Goal: Communication & Community: Answer question/provide support

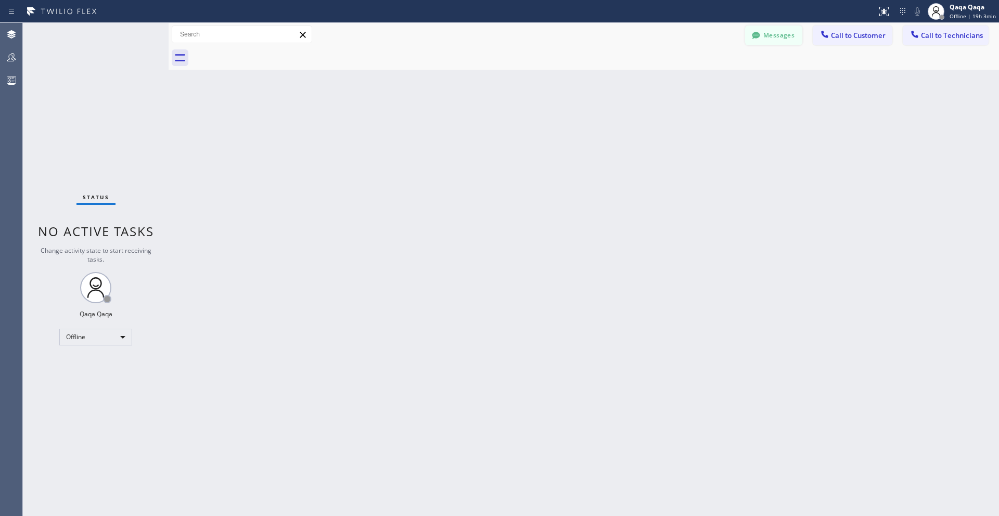
click at [545, 37] on button "Messages" at bounding box center [773, 35] width 57 height 20
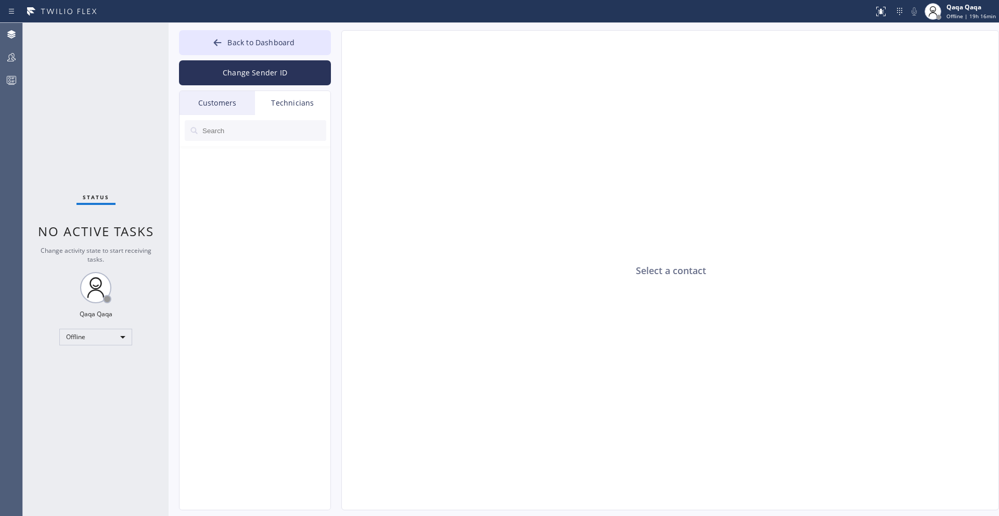
click at [226, 105] on div "Customers" at bounding box center [216, 103] width 75 height 24
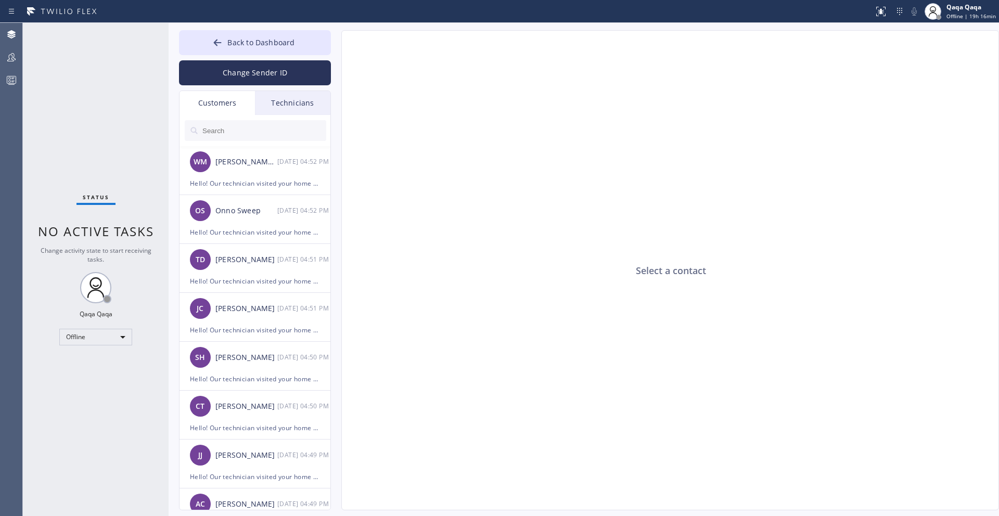
click at [230, 133] on input "text" at bounding box center [263, 130] width 125 height 21
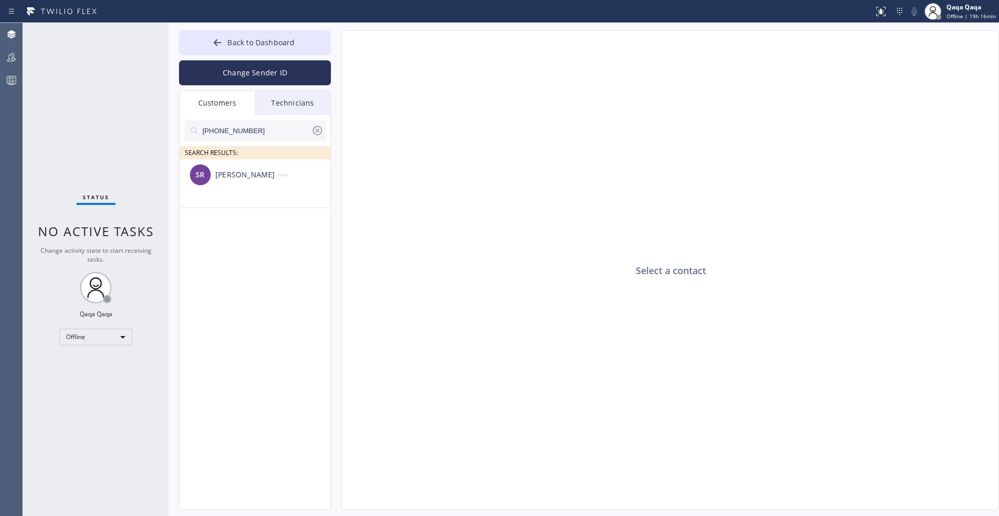
click at [257, 174] on div "Stacey Redford" at bounding box center [246, 175] width 62 height 12
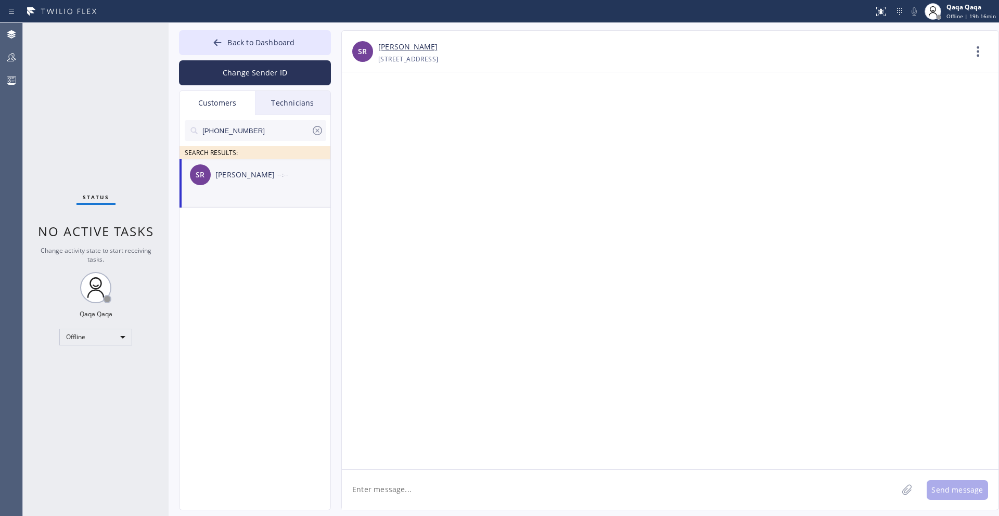
click at [398, 467] on textarea at bounding box center [620, 490] width 556 height 40
paste textarea ""Hello! Our technician visited your home yesterday. How was your experience? Pl…"
type textarea ""Hello! Our technician visited your home yesterday. How was your experience? Pl…"
click at [545, 467] on button "Send message" at bounding box center [956, 490] width 61 height 20
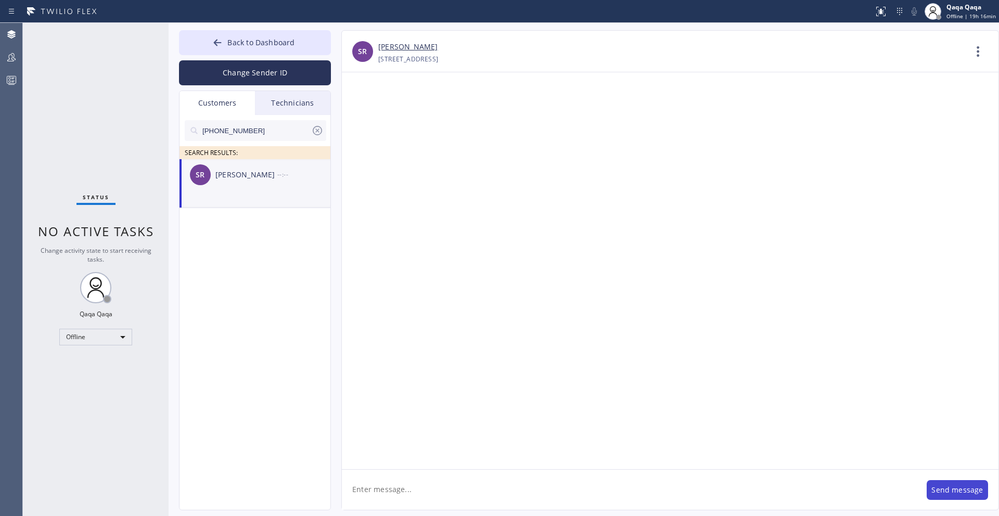
scroll to position [0, 0]
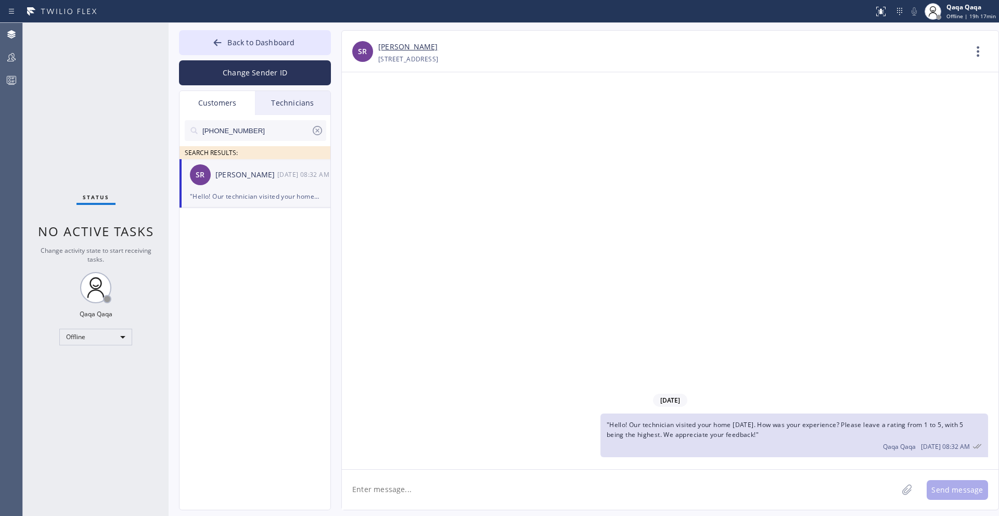
click at [263, 132] on input "(203) 554-1988" at bounding box center [256, 130] width 110 height 21
paste input "605) 431-6562"
type input "(605) 431-6562"
click at [244, 173] on div "Kim Watt" at bounding box center [246, 175] width 62 height 12
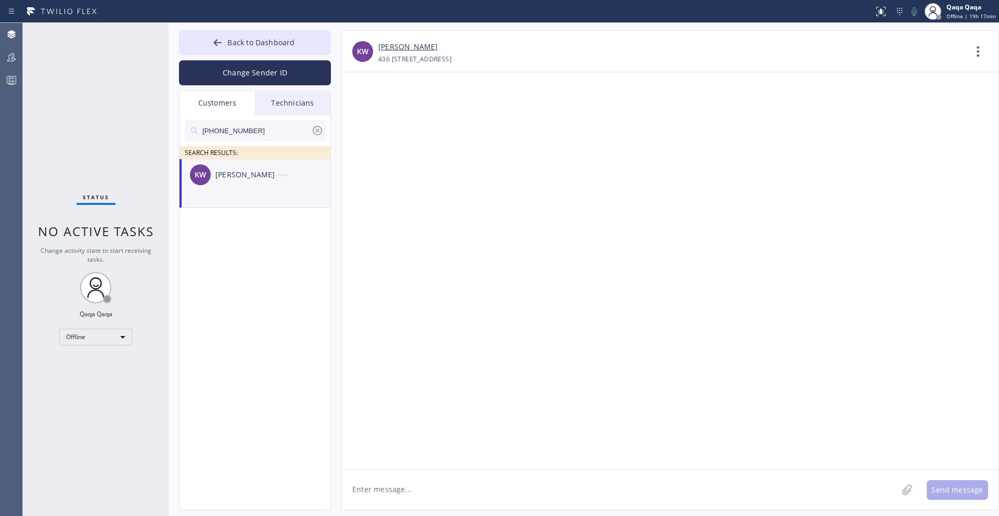
click at [505, 467] on textarea at bounding box center [620, 490] width 556 height 40
paste textarea ""Hello! Our technician visited your home yesterday. How was your experience? Pl…"
type textarea ""Hello! Our technician visited your home yesterday. How was your experience? Pl…"
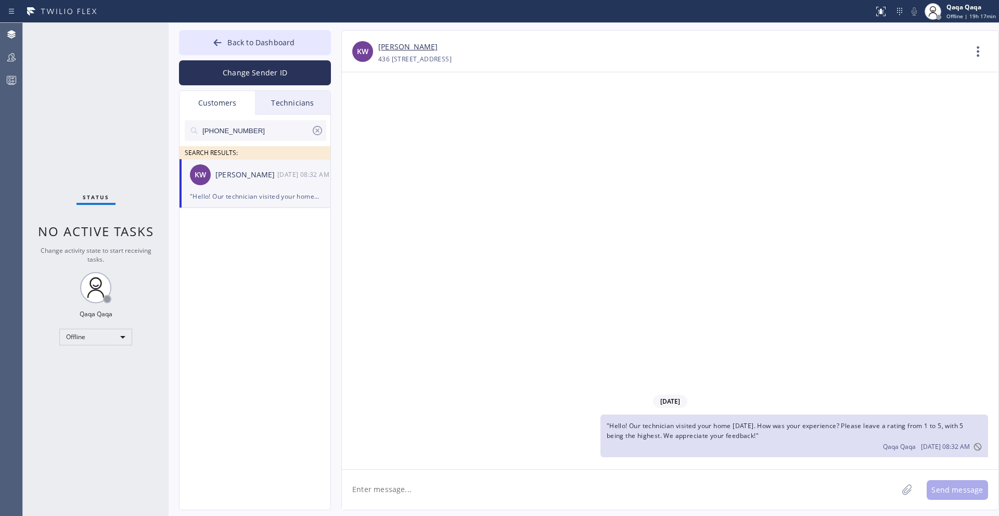
click at [269, 122] on input "(605) 431-6562" at bounding box center [256, 130] width 110 height 21
paste input "201) 264-0368"
type input "(201) 264-0368"
click at [247, 177] on div "Lauren Welch" at bounding box center [246, 175] width 62 height 12
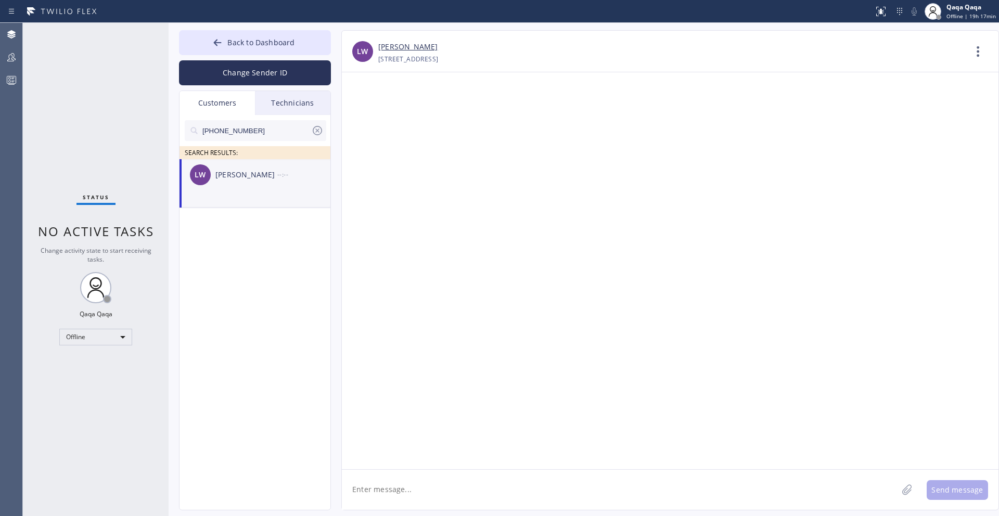
click at [442, 467] on textarea at bounding box center [620, 490] width 556 height 40
paste textarea ""Hello! Our technician visited your home yesterday. How was your experience? Pl…"
type textarea ""Hello! Our technician visited your home yesterday. How was your experience? Pl…"
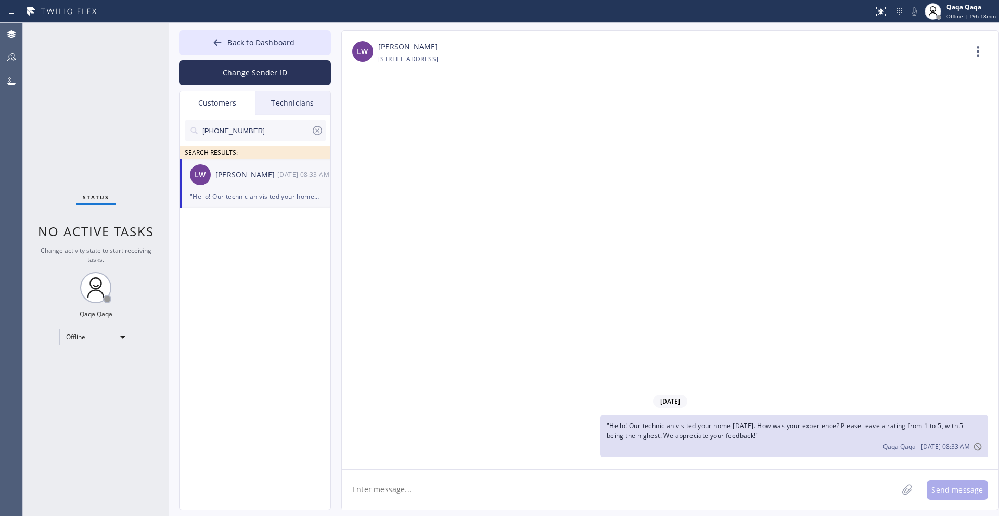
click at [259, 134] on input "(201) 264-0368" at bounding box center [256, 130] width 110 height 21
paste input "818) 892-3892"
type input "(818) 892-3892"
click at [238, 177] on div "Sharon Nix" at bounding box center [246, 175] width 62 height 12
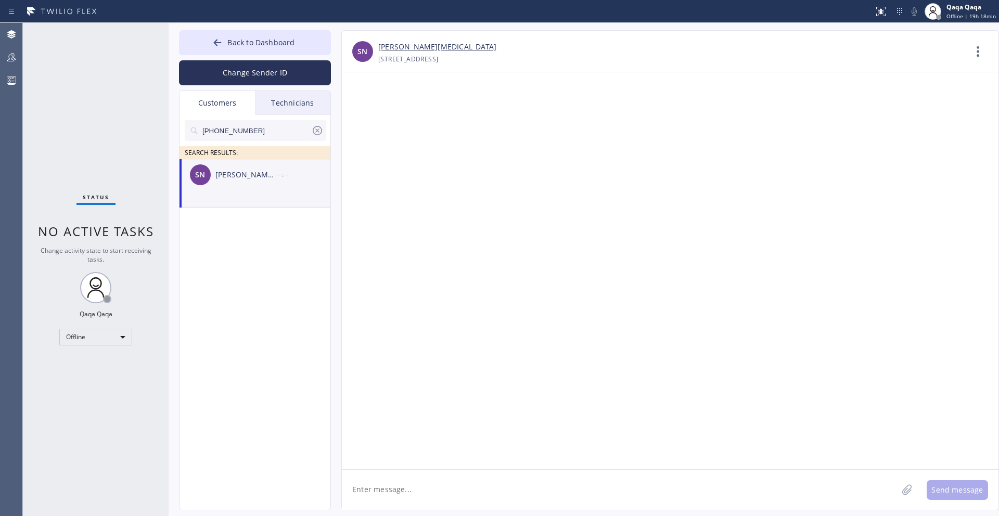
click at [389, 467] on textarea at bounding box center [620, 490] width 556 height 40
paste textarea ""Hello! Our technician visited your home yesterday. How was your experience? Pl…"
type textarea ""Hello! Our technician visited your home yesterday. How was your experience? Pl…"
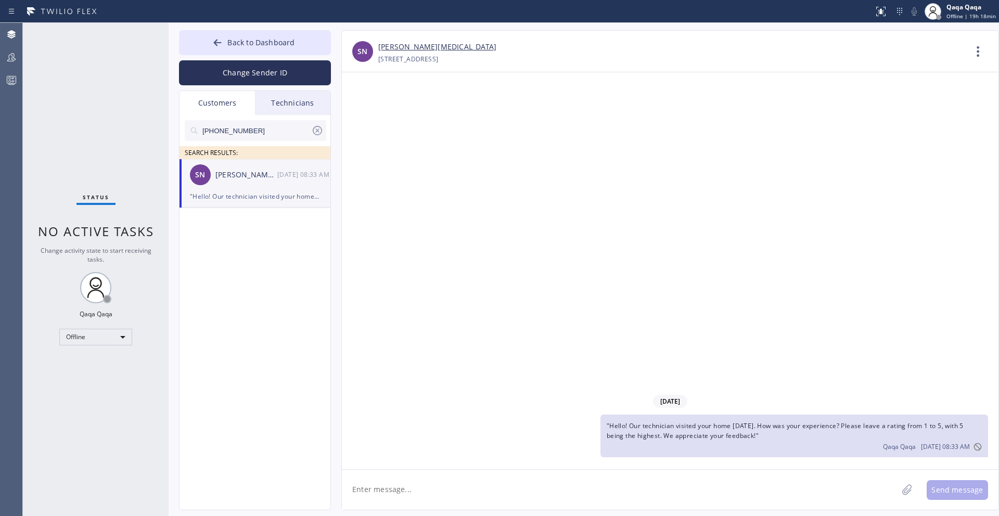
click at [255, 129] on input "(818) 892-3892" at bounding box center [256, 130] width 110 height 21
paste input "516) 626-1474"
type input "(516) 626-1474"
click at [243, 178] on div "Kaye Maris" at bounding box center [246, 175] width 62 height 12
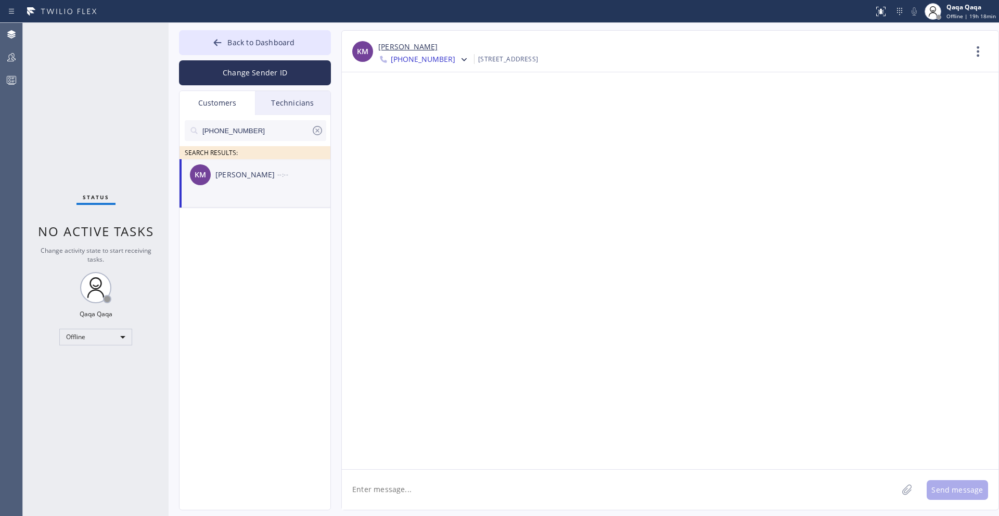
click at [521, 467] on textarea at bounding box center [620, 490] width 556 height 40
paste textarea ""Hello! Our technician visited your home yesterday. How was your experience? Pl…"
type textarea ""Hello! Our technician visited your home yesterday. How was your experience? Pl…"
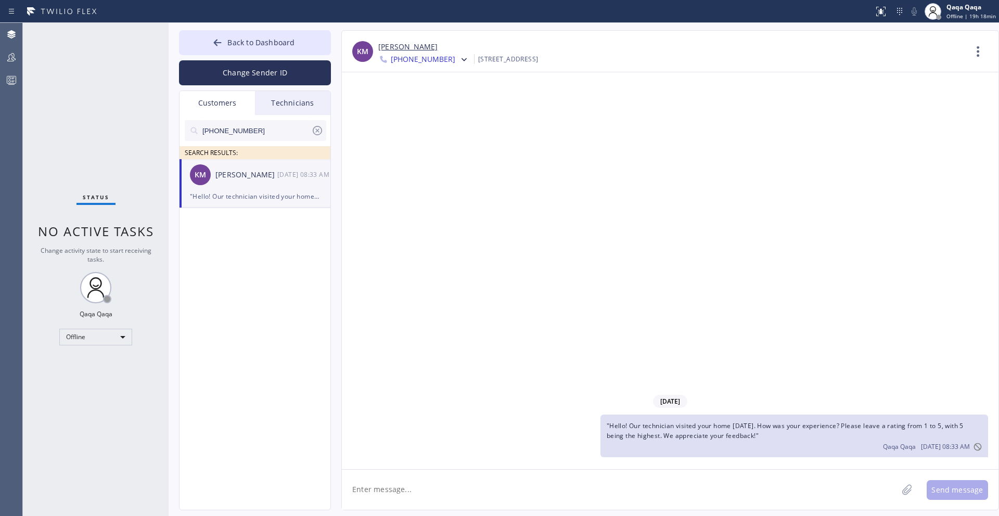
click at [265, 131] on input "(516) 626-1474" at bounding box center [256, 130] width 110 height 21
paste input "212) 317-2361"
type input "(212) 317-2361"
click at [248, 177] on div "Alex Schwartz" at bounding box center [246, 175] width 62 height 12
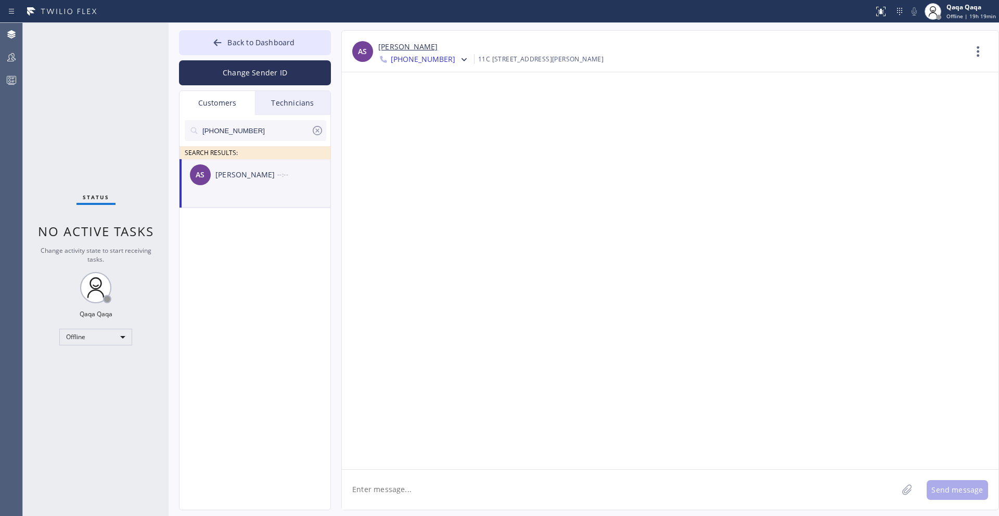
click at [433, 467] on textarea at bounding box center [620, 490] width 556 height 40
paste textarea ""Hello! Our technician visited your home yesterday. How was your experience? Pl…"
type textarea ""Hello! Our technician visited your home yesterday. How was your experience? Pl…"
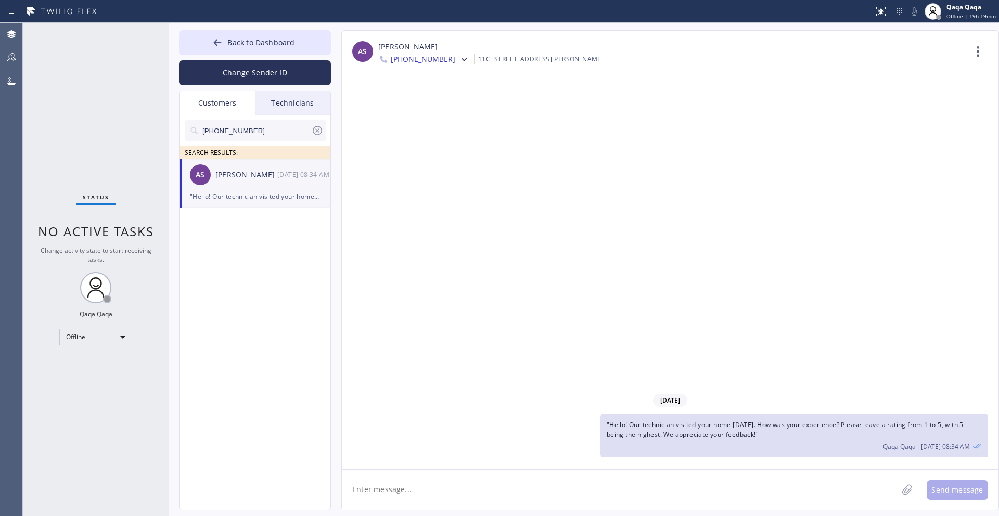
click at [262, 132] on input "(212) 317-2361" at bounding box center [256, 130] width 110 height 21
paste input "516) 567-9028"
type input "(516) 567-9028"
click at [253, 177] on div "Nanek Singh" at bounding box center [246, 175] width 62 height 12
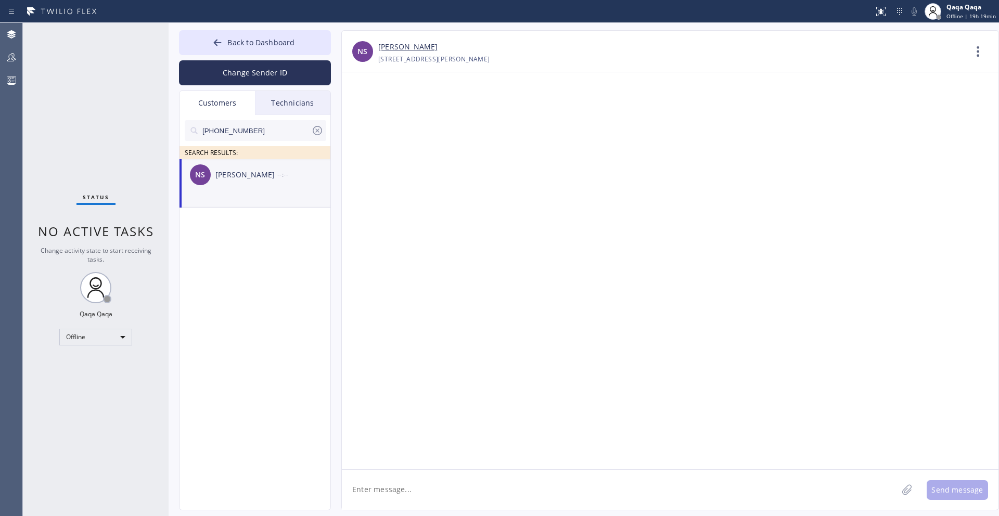
click at [406, 467] on textarea at bounding box center [620, 490] width 556 height 40
paste textarea ""Hello! Our technician visited your home yesterday. How was your experience? Pl…"
type textarea ""Hello! Our technician visited your home yesterday. How was your experience? Pl…"
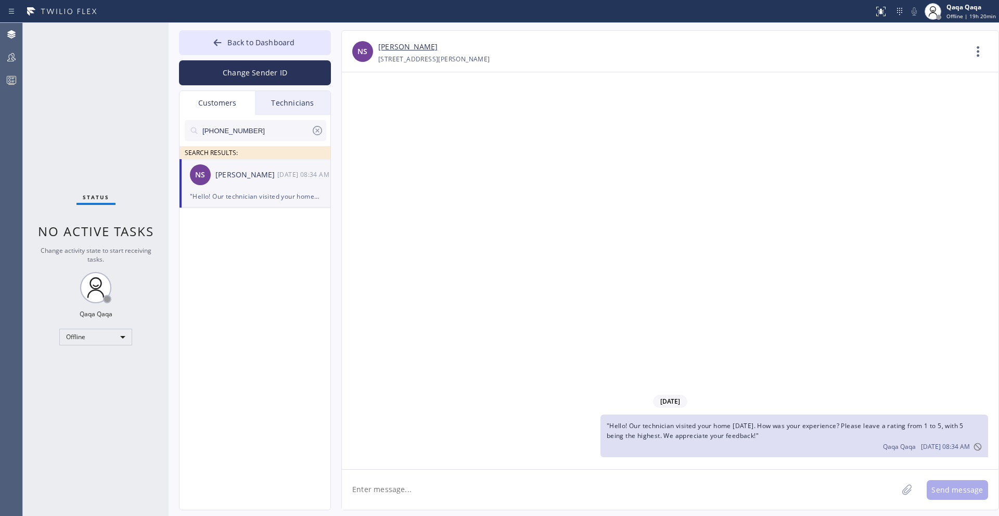
click at [257, 133] on input "(516) 567-9028" at bounding box center [256, 130] width 110 height 21
paste input "206) 945-3303"
type input "(206) 945-3303"
click at [236, 172] on div "Amanda Foster" at bounding box center [246, 175] width 62 height 12
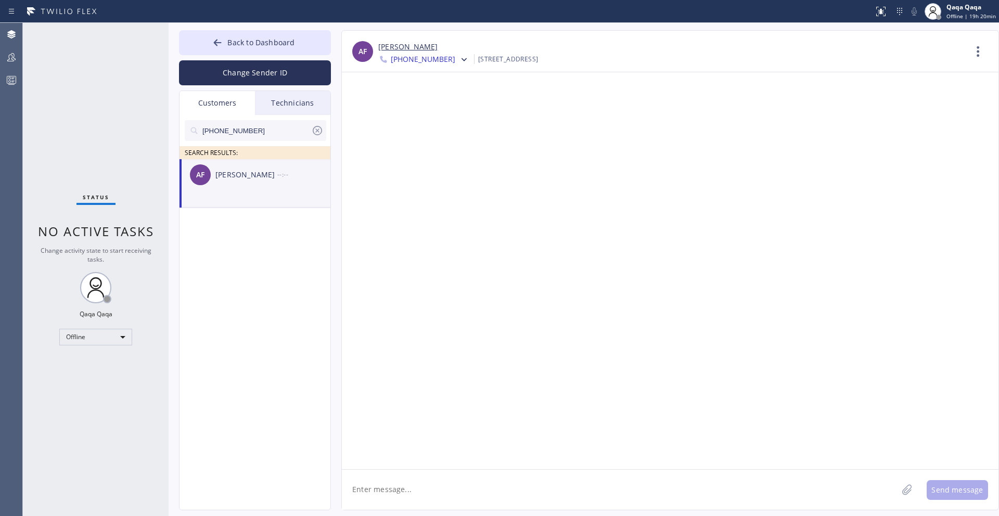
click at [412, 467] on textarea at bounding box center [620, 490] width 556 height 40
paste textarea ""Hello! Our technician visited your home yesterday. How was your experience? Pl…"
type textarea ""Hello! Our technician visited your home yesterday. How was your experience? Pl…"
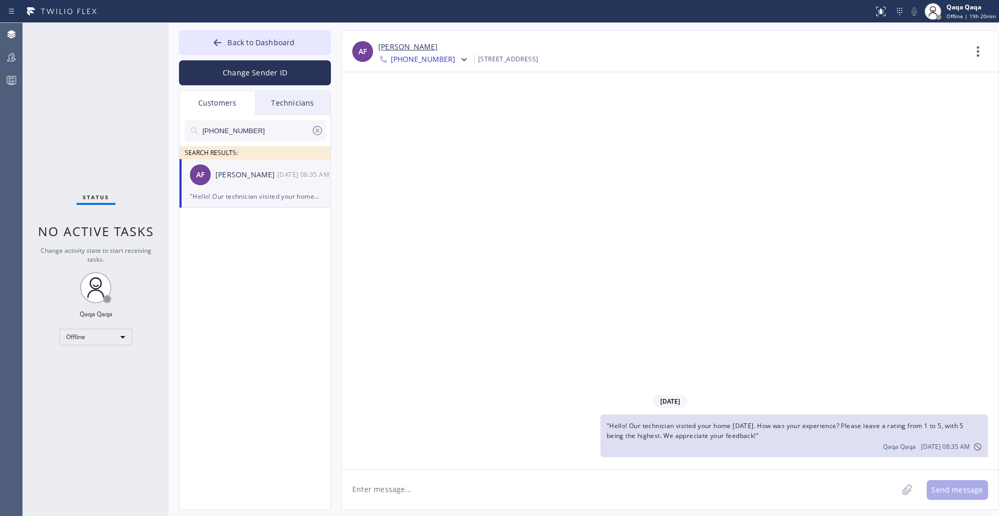
click at [265, 133] on input "(206) 945-3303" at bounding box center [256, 130] width 110 height 21
paste input "650) 255-9899"
type input "(650) 255-9899"
click at [245, 173] on div "Chrissie Hilliard" at bounding box center [246, 175] width 62 height 12
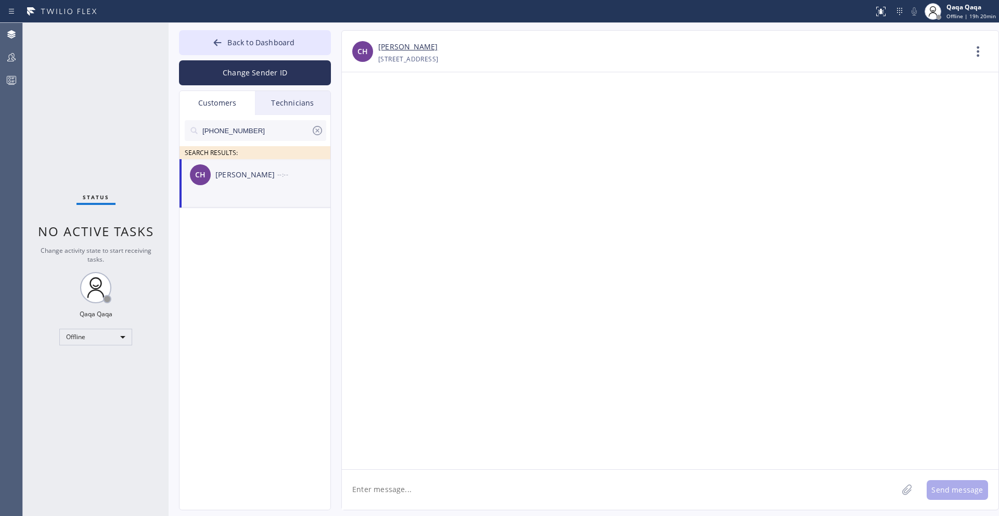
click at [412, 467] on textarea at bounding box center [620, 490] width 556 height 40
paste textarea ""Hello! Our technician visited your home yesterday. How was your experience? Pl…"
type textarea ""Hello! Our technician visited your home yesterday. How was your experience? Pl…"
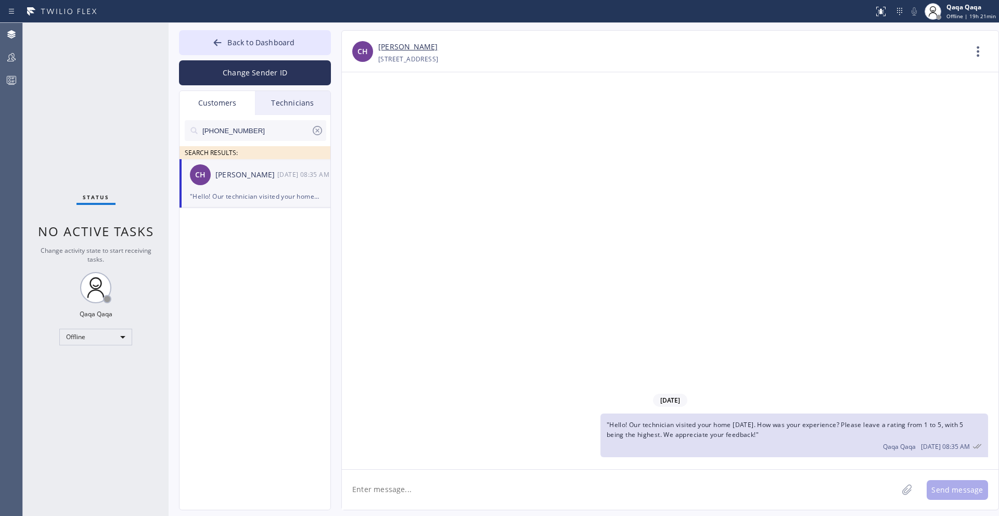
click at [233, 130] on input "(650) 255-9899" at bounding box center [256, 130] width 110 height 21
paste input "867-662"
type input "(650) 867-6629"
click at [233, 177] on div "Barbara Delinsky" at bounding box center [246, 175] width 62 height 12
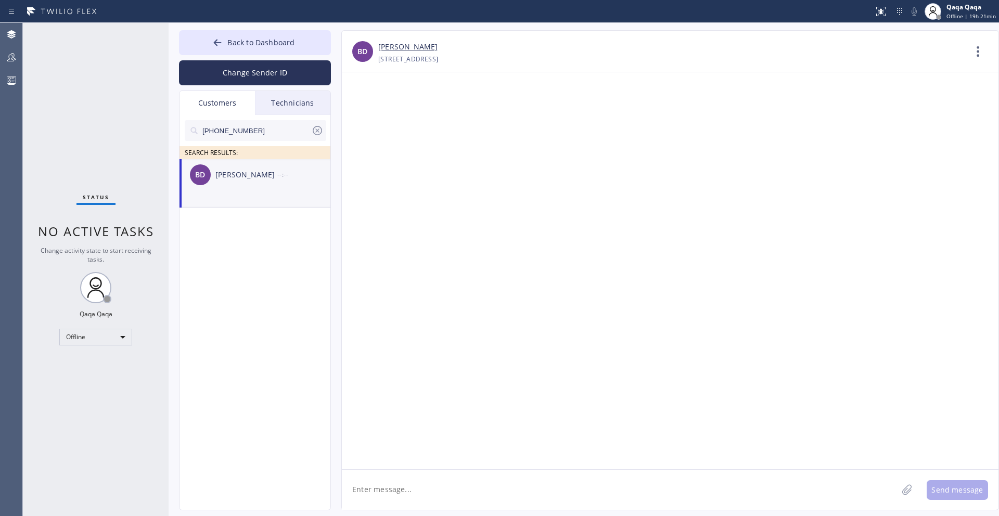
click at [393, 467] on textarea at bounding box center [620, 490] width 556 height 40
paste textarea ""Hello! Our technician visited your home yesterday. How was your experience? Pl…"
type textarea ""Hello! Our technician visited your home yesterday. How was your experience? Pl…"
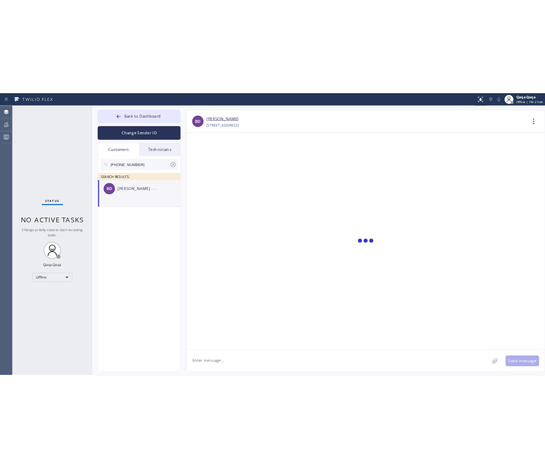
scroll to position [0, 0]
